Goal: Task Accomplishment & Management: Understand process/instructions

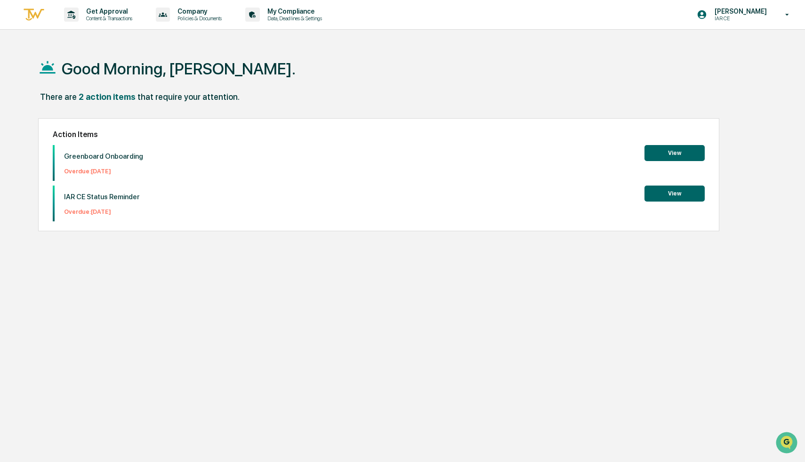
click at [669, 152] on button "View" at bounding box center [674, 153] width 60 height 16
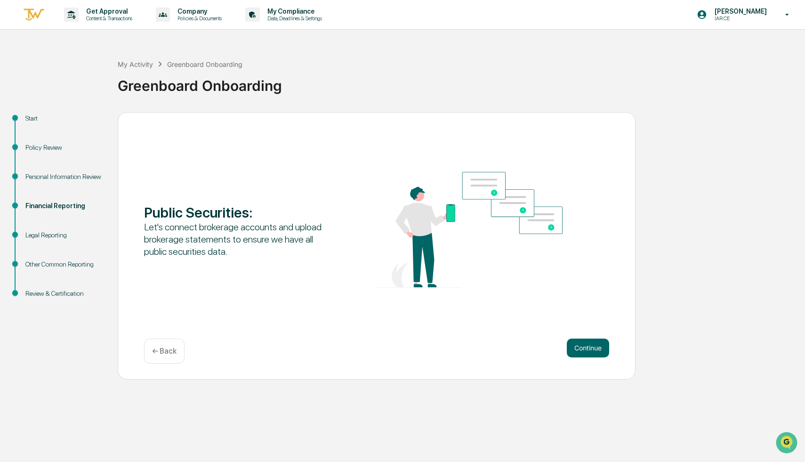
click at [41, 171] on div "Policy Review" at bounding box center [64, 158] width 92 height 29
click at [35, 182] on div "Personal Information Review" at bounding box center [63, 177] width 77 height 10
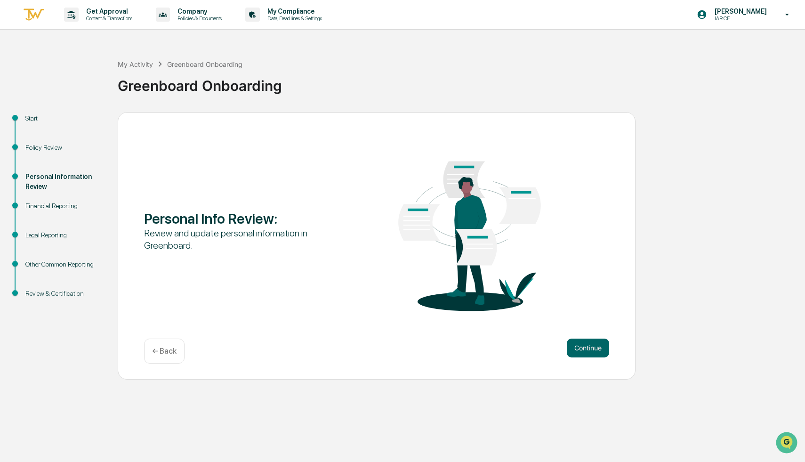
click at [35, 206] on div "Financial Reporting" at bounding box center [63, 206] width 77 height 10
click at [38, 152] on div "Policy Review" at bounding box center [63, 148] width 77 height 10
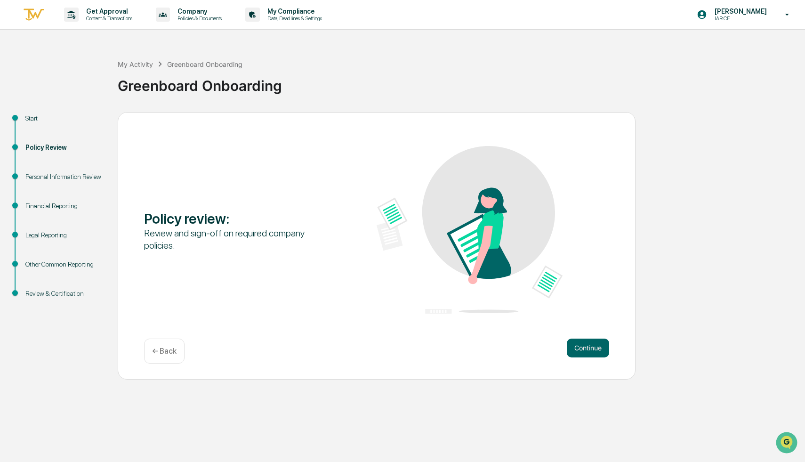
click at [595, 336] on div "Policy review : Review and sign-off on required company policies. Continue ← Ba…" at bounding box center [377, 245] width 518 height 267
click at [586, 352] on button "Continue" at bounding box center [588, 347] width 42 height 19
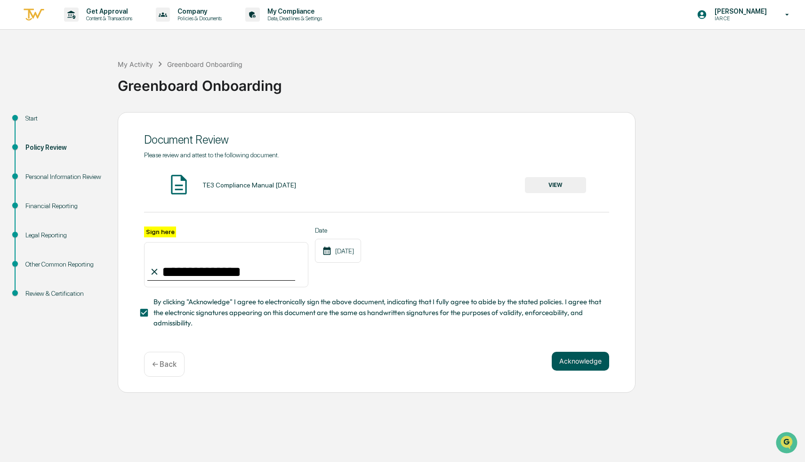
click at [585, 359] on button "Acknowledge" at bounding box center [580, 361] width 57 height 19
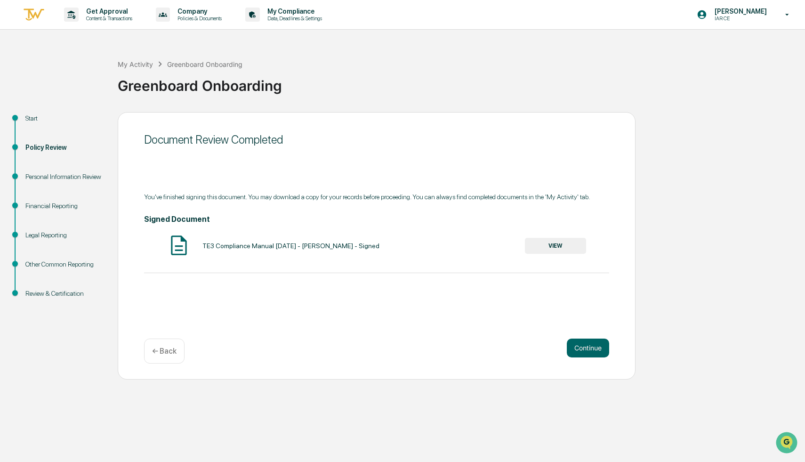
click at [46, 182] on div "Personal Information Review" at bounding box center [63, 177] width 77 height 10
click at [51, 206] on div "Financial Reporting" at bounding box center [63, 206] width 77 height 10
click at [53, 237] on div "Legal Reporting" at bounding box center [63, 235] width 77 height 10
click at [588, 347] on button "Continue" at bounding box center [588, 347] width 42 height 19
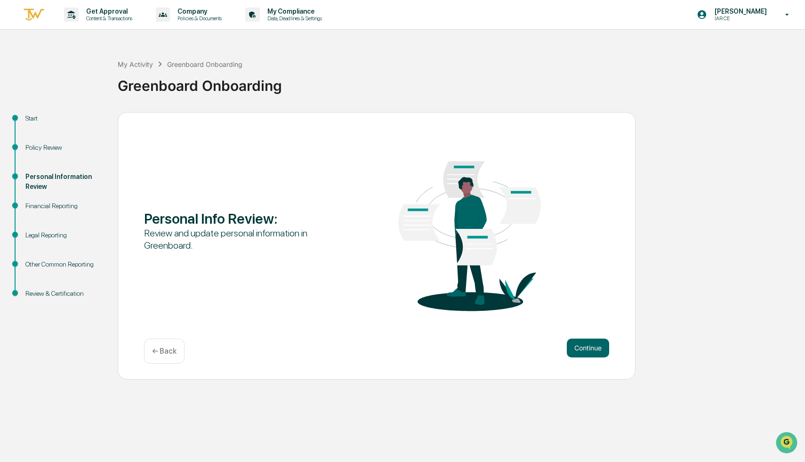
click at [588, 347] on button "Continue" at bounding box center [588, 347] width 42 height 19
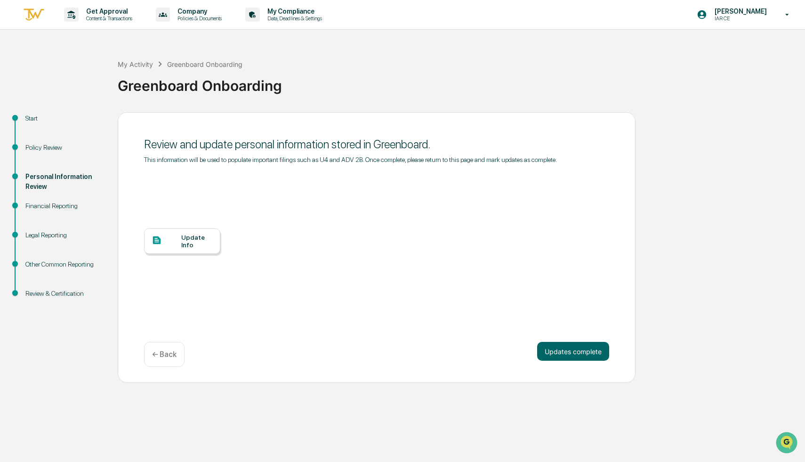
click at [208, 247] on div "Update Info" at bounding box center [197, 240] width 32 height 15
click at [65, 203] on div "Financial Reporting" at bounding box center [63, 206] width 77 height 10
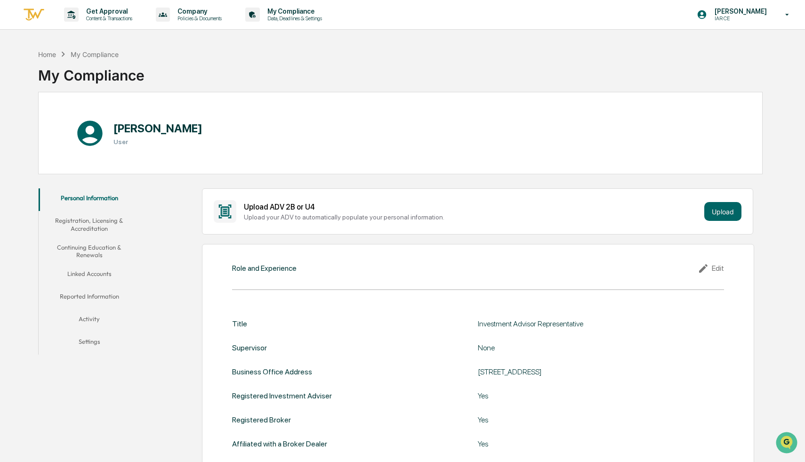
click at [88, 221] on button "Registration, Licensing & Accreditation" at bounding box center [89, 224] width 101 height 27
